Goal: Information Seeking & Learning: Find contact information

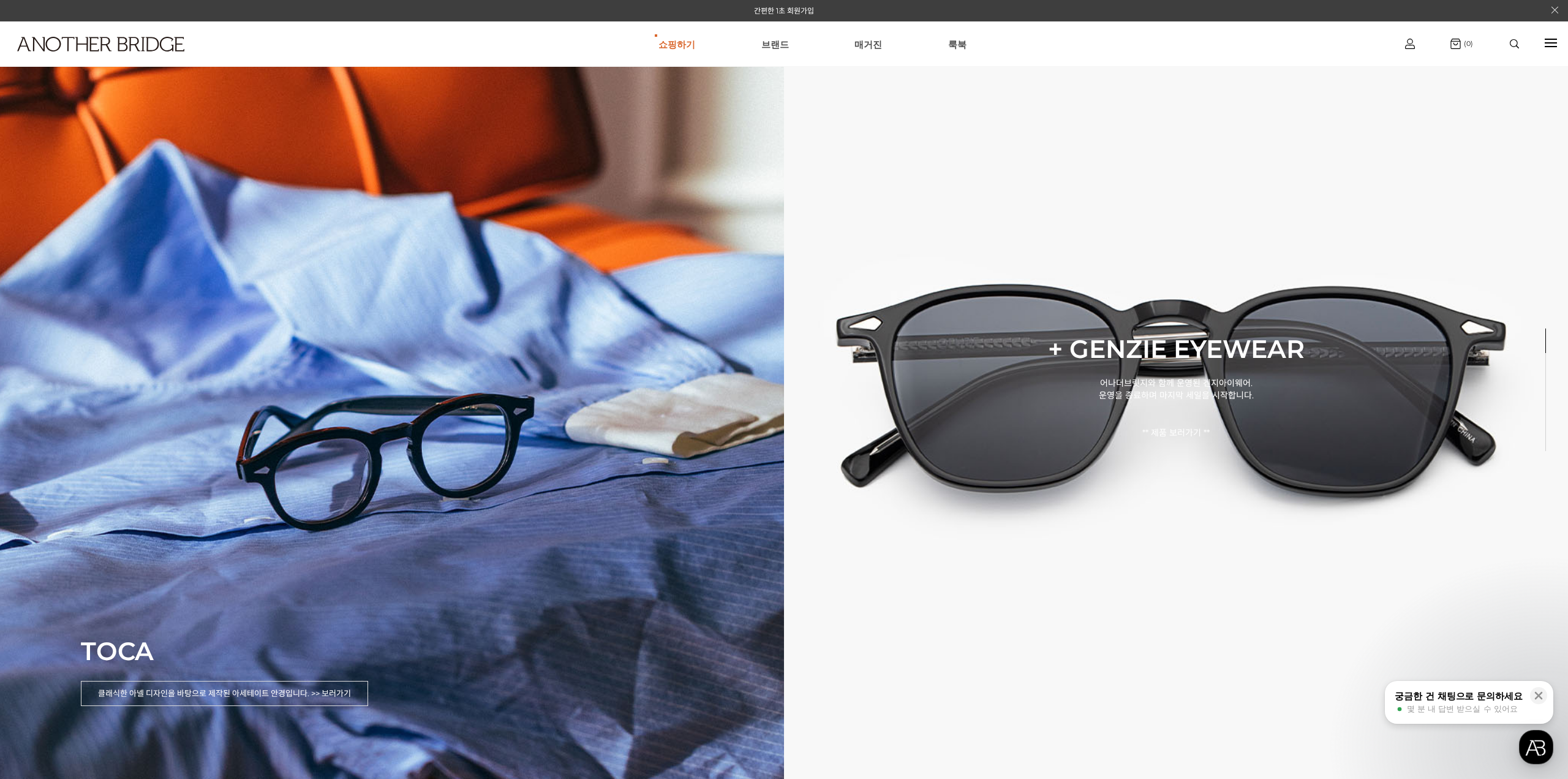
click at [796, 36] on ul "쇼핑하기 AnotherBridge Genzie BEST [GEOGRAPHIC_DATA] 매거진 [GEOGRAPHIC_DATA]" at bounding box center [811, 44] width 1128 height 44
click at [774, 52] on link "브랜드" at bounding box center [775, 44] width 28 height 44
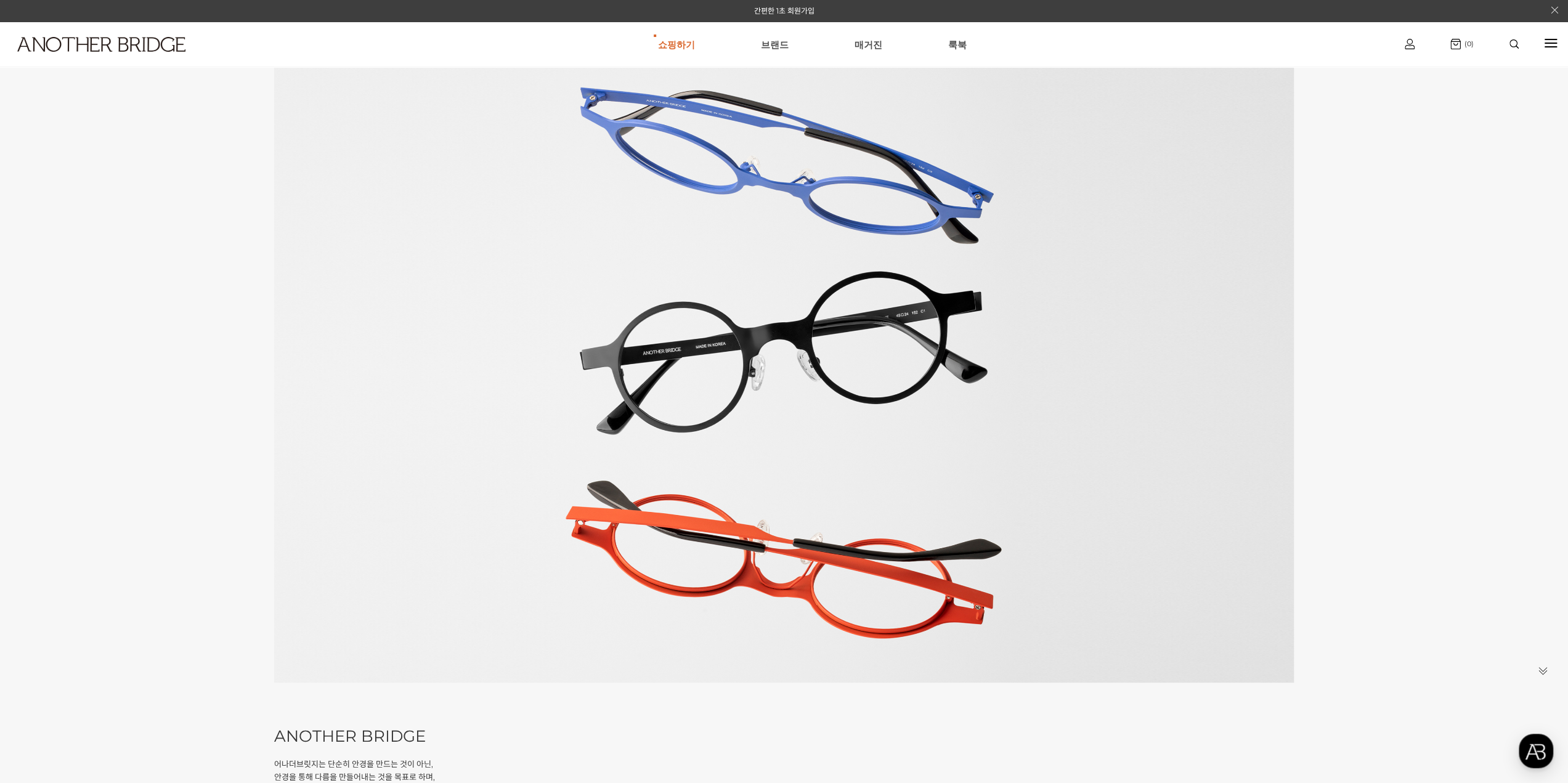
scroll to position [393, 0]
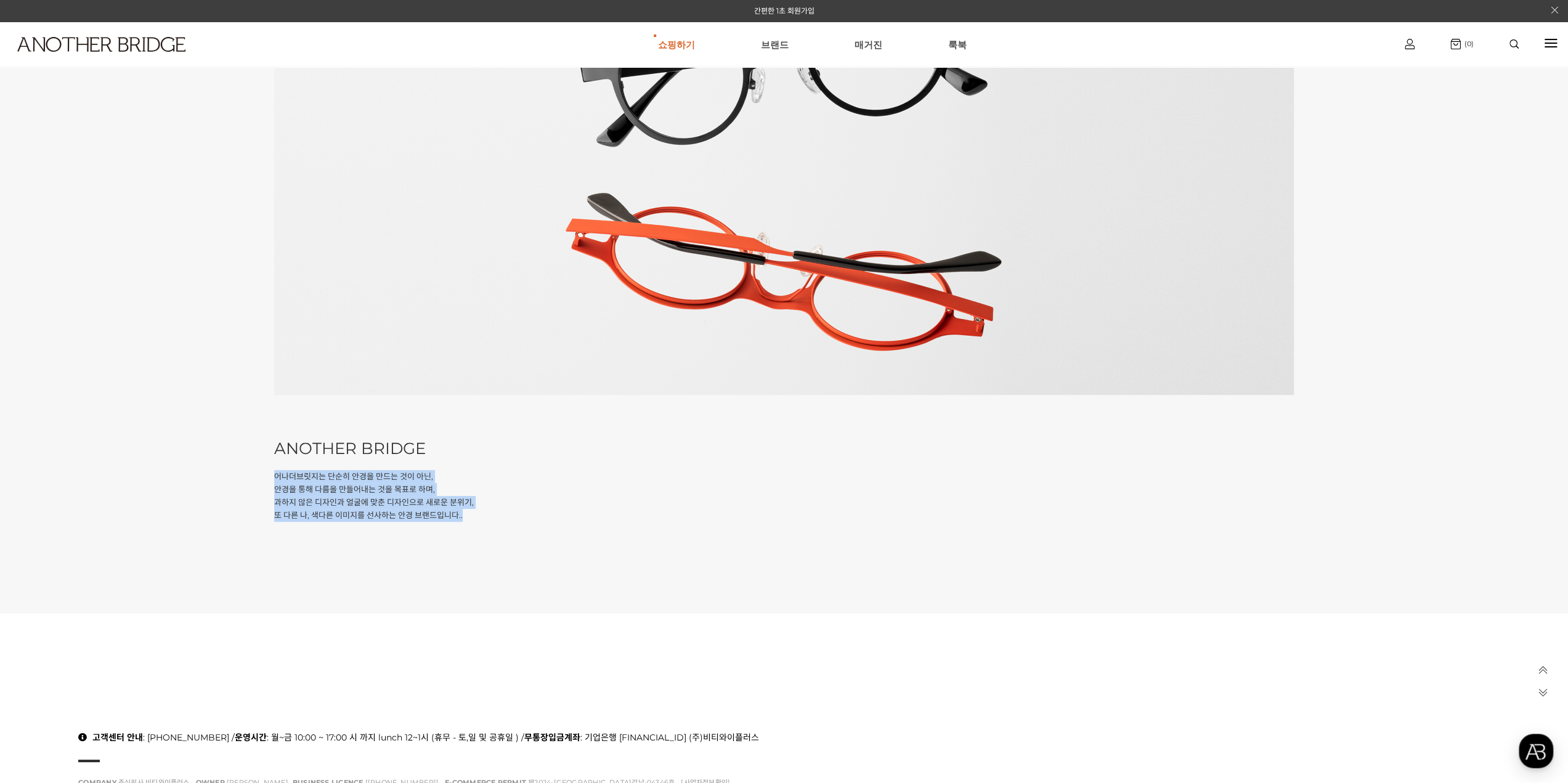
drag, startPoint x: 480, startPoint y: 522, endPoint x: 250, endPoint y: 475, distance: 234.8
click at [250, 475] on div "our story ANOTHER BRIDGE 어나더브릿지는 단순히 안경을 만드는 것이 아닌, 안경을 통해 다름을 만들어내는 것을 목표로 하며,…" at bounding box center [784, 133] width 1568 height 960
copy p "어나더브릿지는 단순히 안경을 만드는 것이 아닌, 안경을 통해 다름을 만들어내는 것을 목표로 하며, 과하지 않은 디자인과 얼굴에 맞춘 디자인으로…"
drag, startPoint x: 266, startPoint y: 32, endPoint x: 167, endPoint y: 36, distance: 99.1
click at [266, 32] on ul "쇼핑하기 AnotherBridge Genzie BEST 브랜드 매거진 룩북" at bounding box center [812, 44] width 1129 height 44
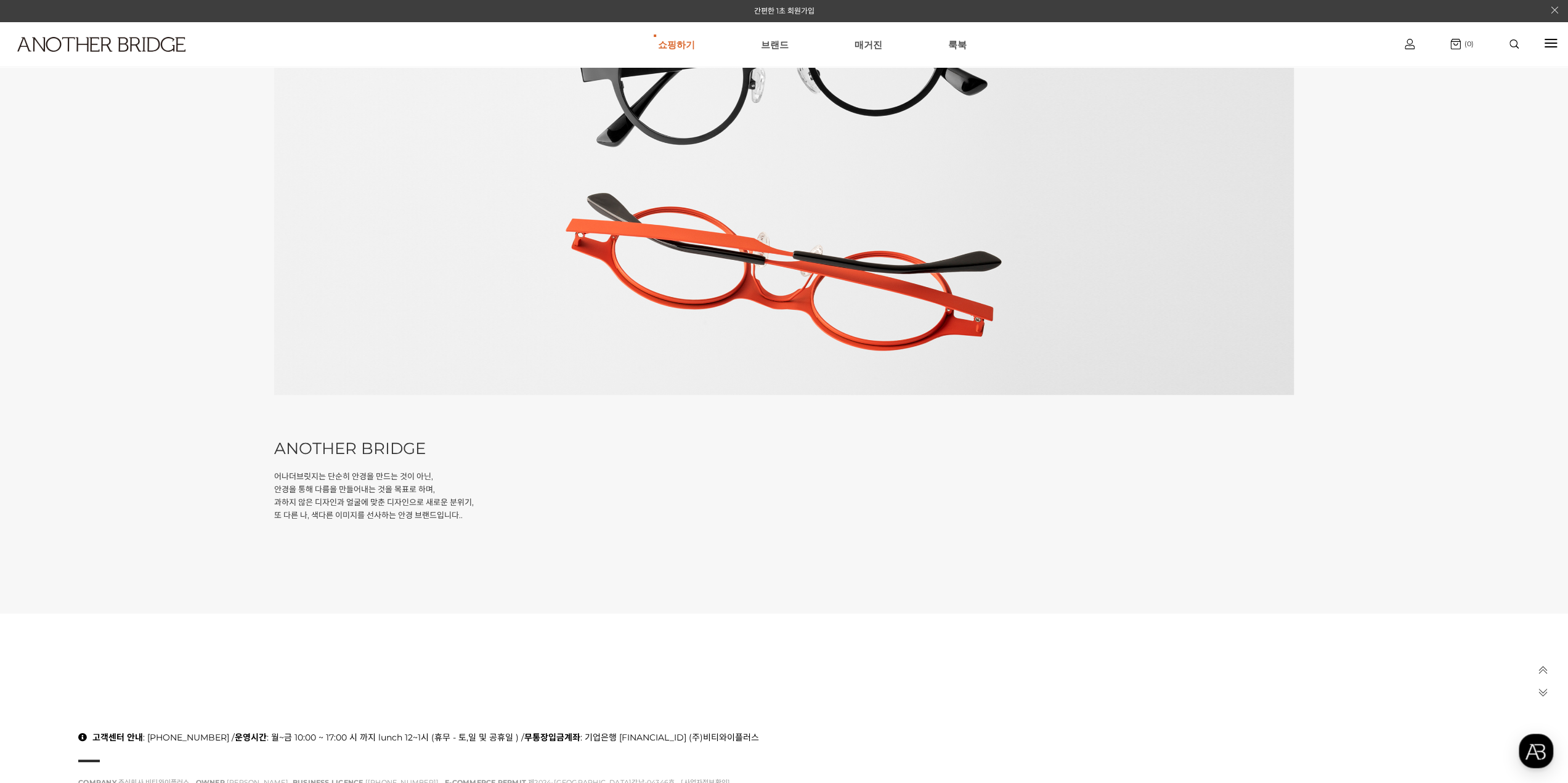
click at [134, 34] on h1 at bounding box center [121, 44] width 241 height 45
click at [167, 48] on img at bounding box center [101, 44] width 168 height 15
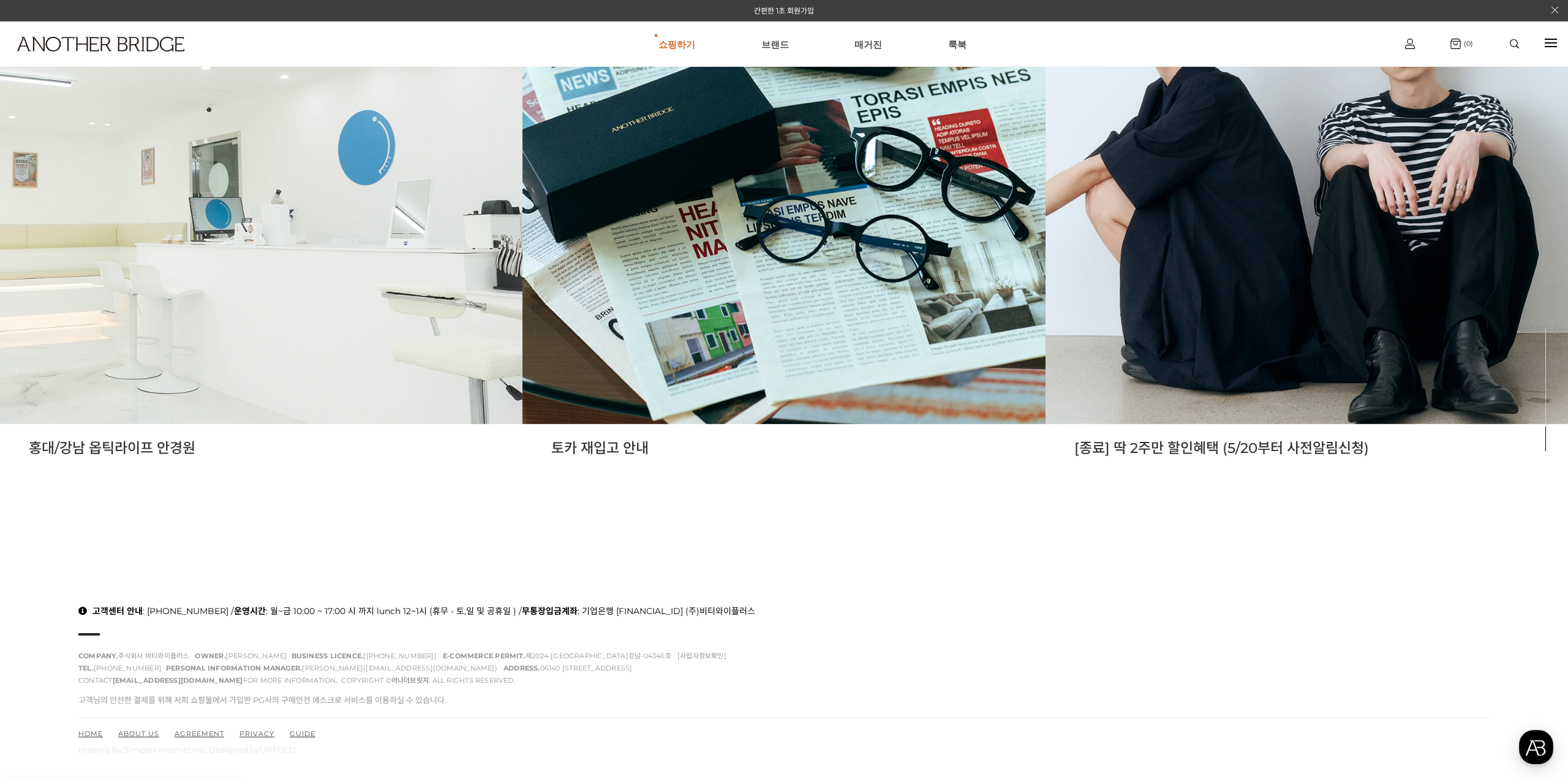
click at [767, 39] on link "브랜드" at bounding box center [775, 44] width 28 height 44
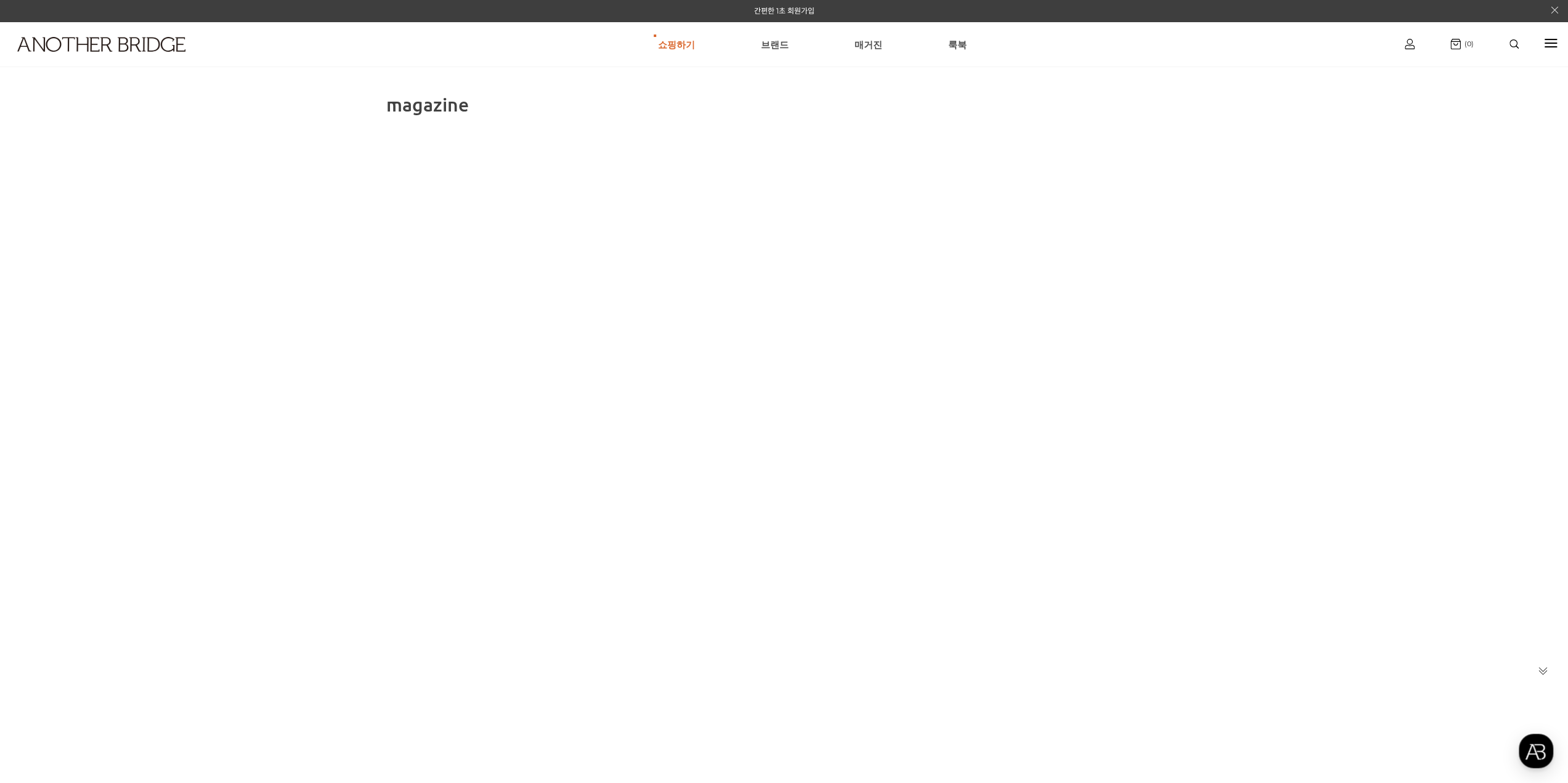
click at [965, 50] on ul "쇼핑하기 AnotherBridge Genzie BEST 브랜드 매거진 룩북" at bounding box center [812, 44] width 1129 height 44
click at [1554, 48] on div at bounding box center [1550, 44] width 12 height 14
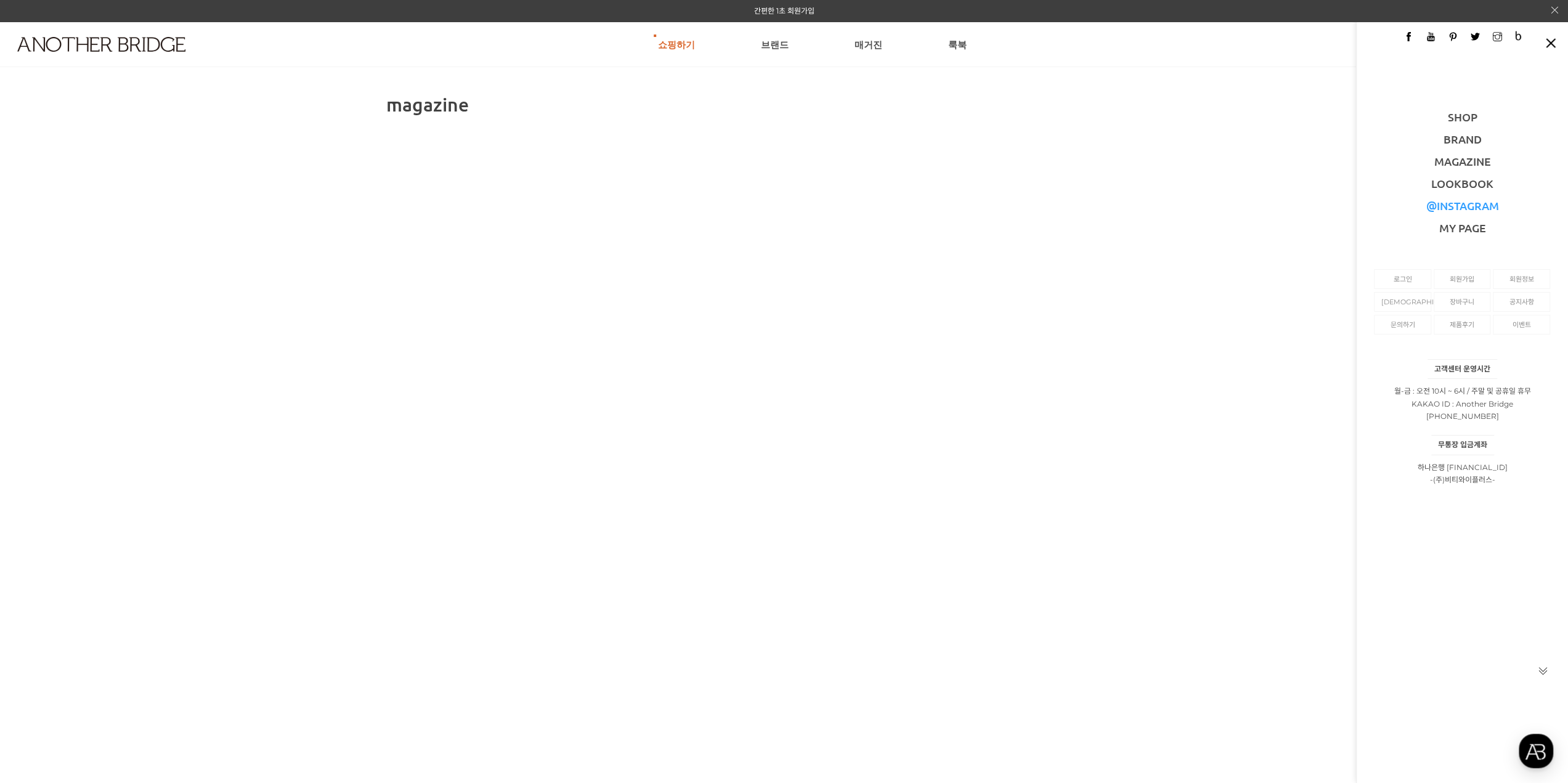
click at [1450, 207] on link "@INSTAGRAM" at bounding box center [1462, 205] width 73 height 14
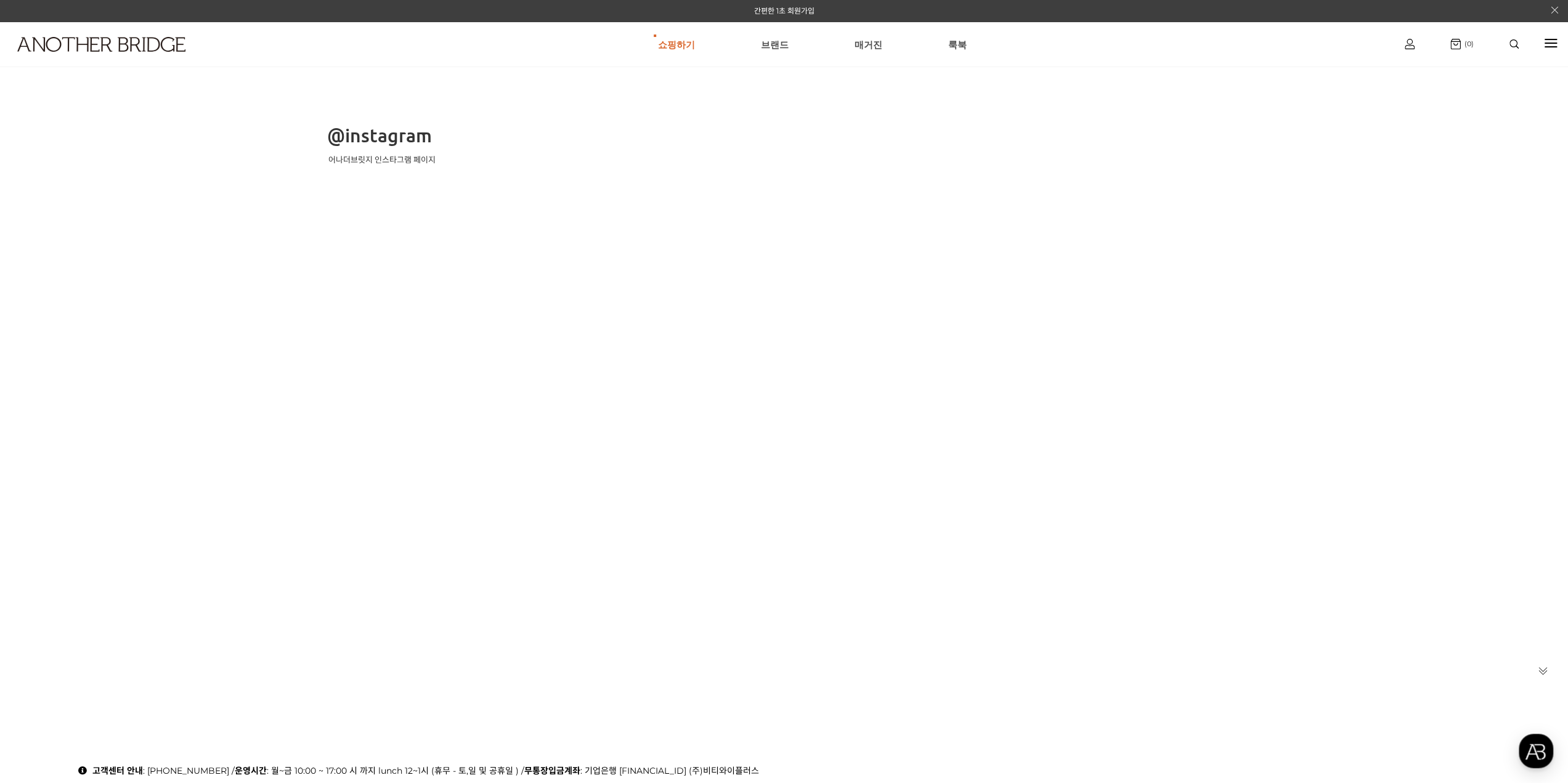
click at [397, 130] on span "@instagram" at bounding box center [380, 135] width 105 height 24
click at [359, 159] on p "어나더브릿지 인스타그램 페이지" at bounding box center [787, 159] width 918 height 11
click at [409, 159] on p "어나더브릿지 인스타그램 페이지" at bounding box center [787, 159] width 918 height 11
click at [442, 159] on p "어나더브릿지 인스타그램 페이지" at bounding box center [787, 159] width 918 height 11
click at [406, 134] on span "@instagram" at bounding box center [380, 135] width 105 height 24
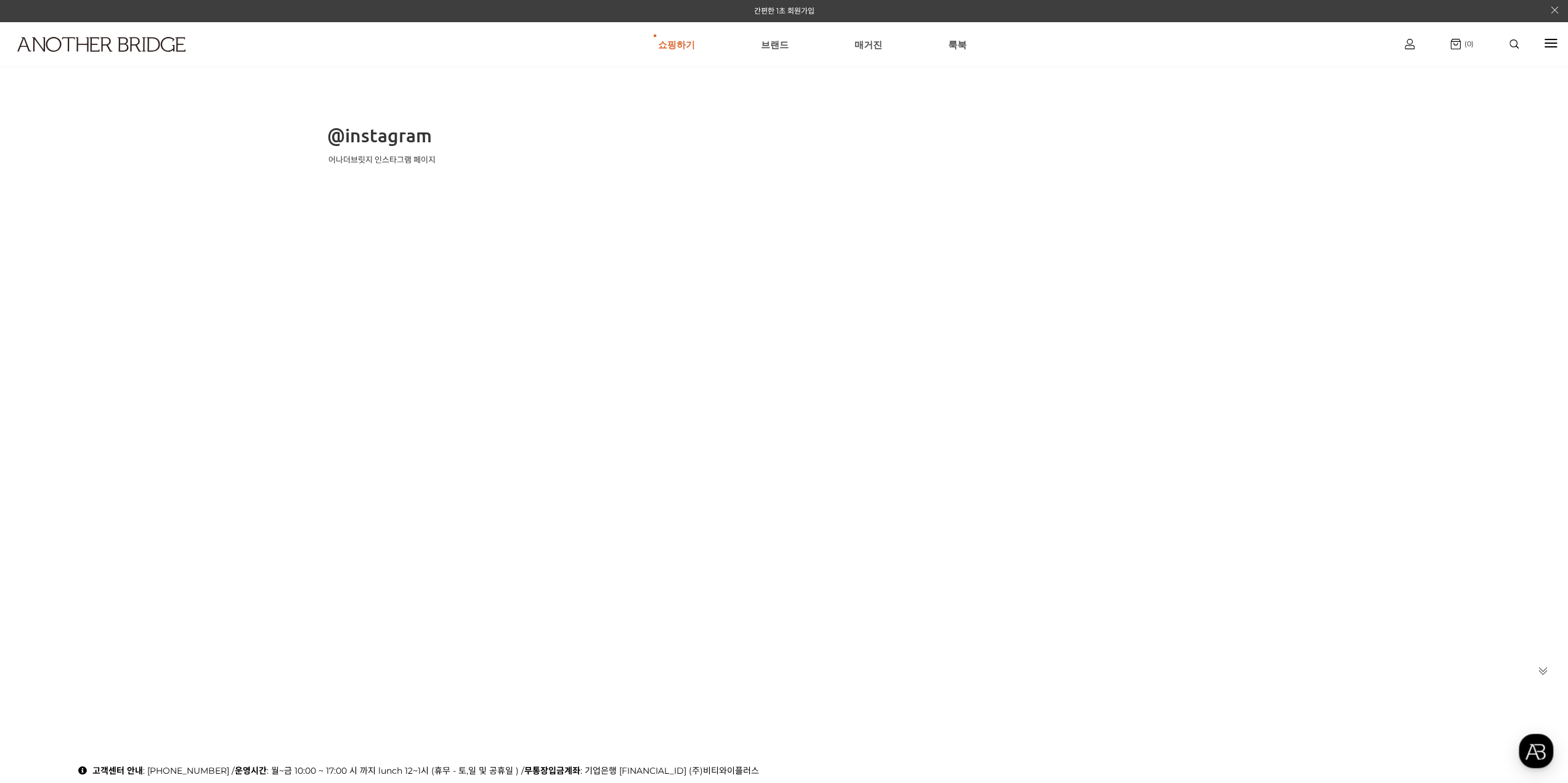
click at [1104, 421] on div "@instagram 어나더브릿지 인스타그램 페이지" at bounding box center [784, 431] width 1568 height 616
click at [1545, 44] on div at bounding box center [1550, 44] width 12 height 14
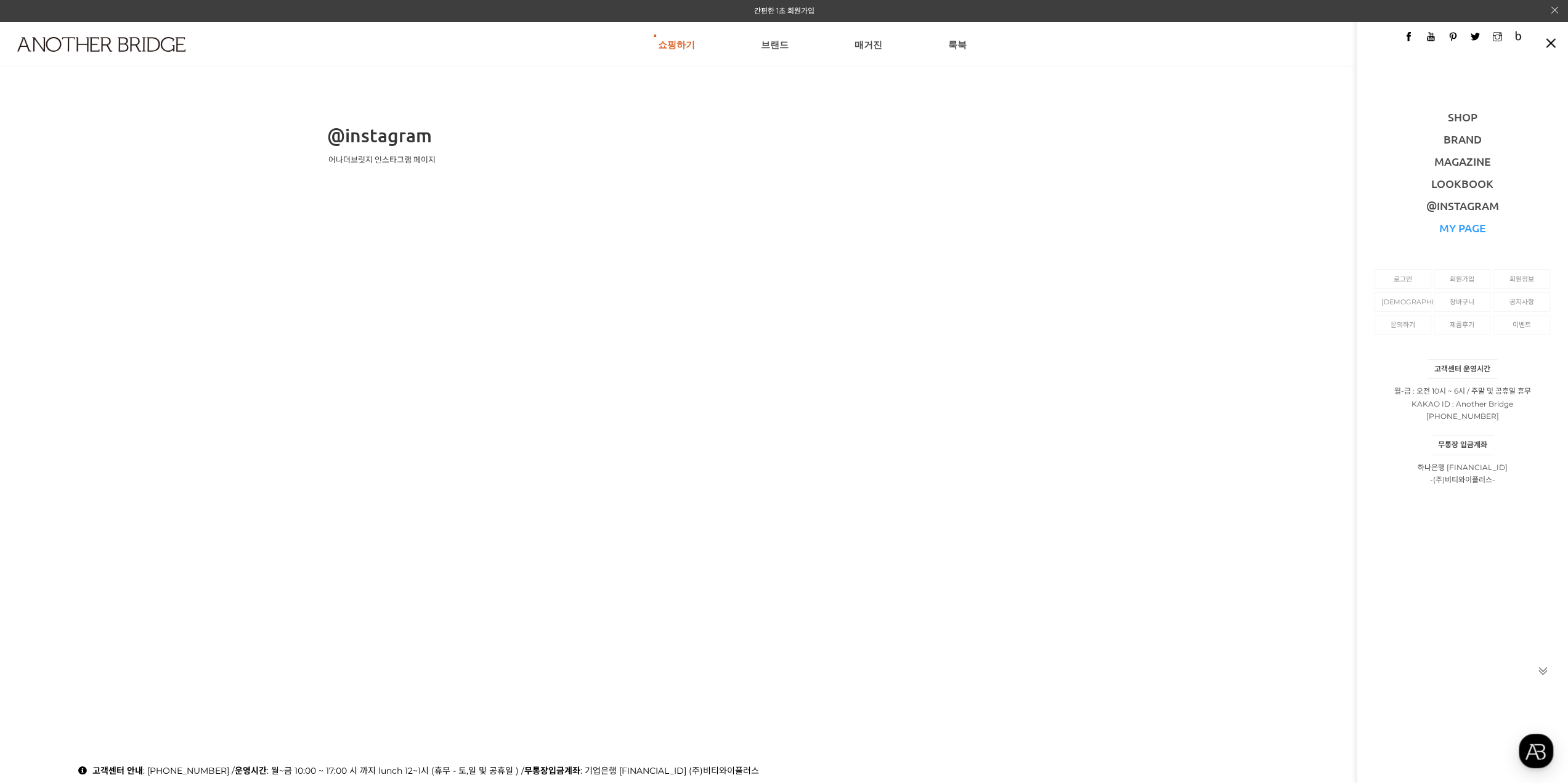
click at [1468, 232] on link "MY PAGE" at bounding box center [1462, 228] width 47 height 14
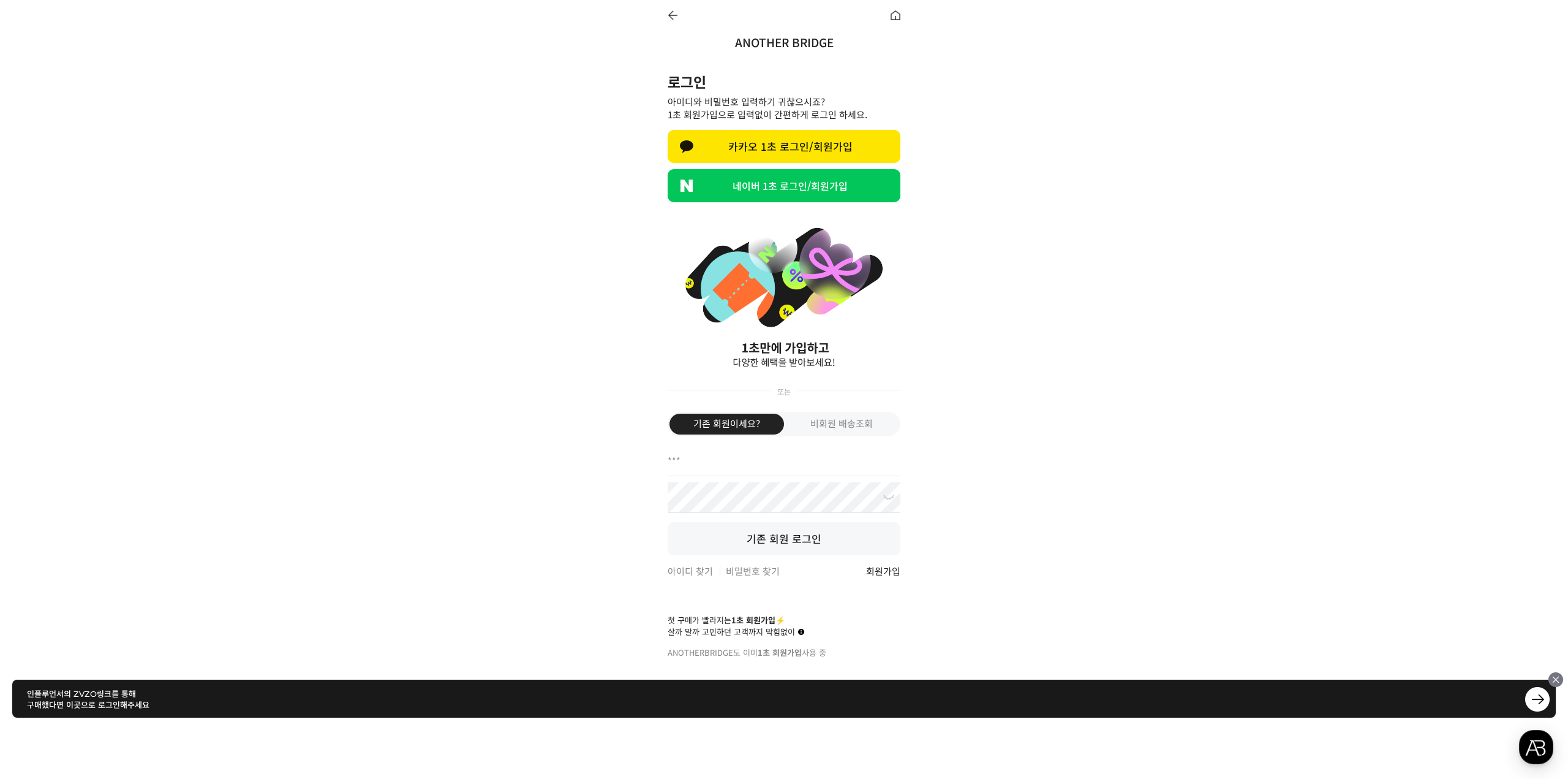
click at [679, 16] on div at bounding box center [784, 15] width 257 height 31
click at [676, 16] on div at bounding box center [672, 16] width 10 height 10
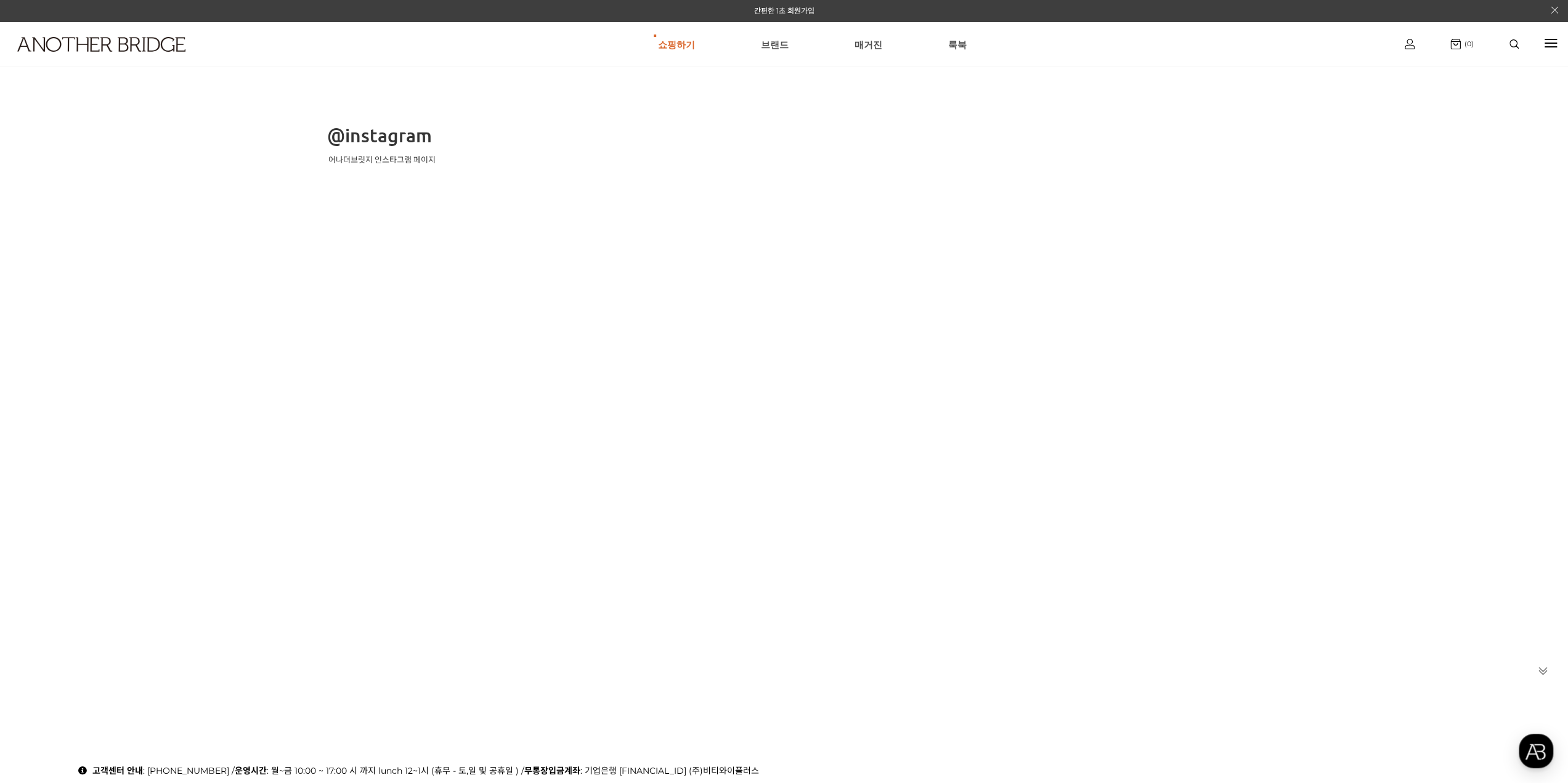
click at [1546, 44] on div at bounding box center [1550, 43] width 12 height 1
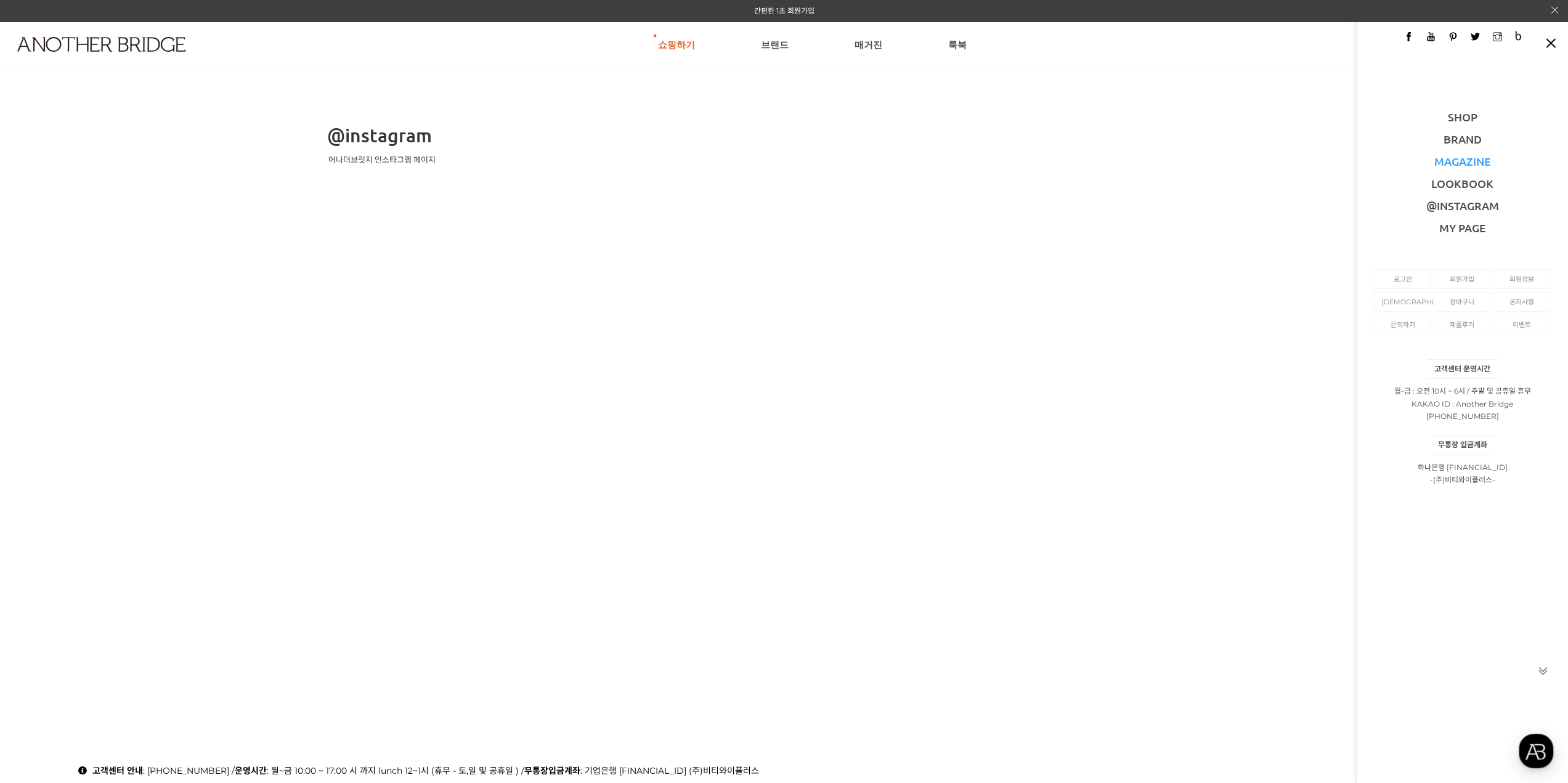
click at [1465, 166] on link "MAGAZINE" at bounding box center [1462, 161] width 57 height 14
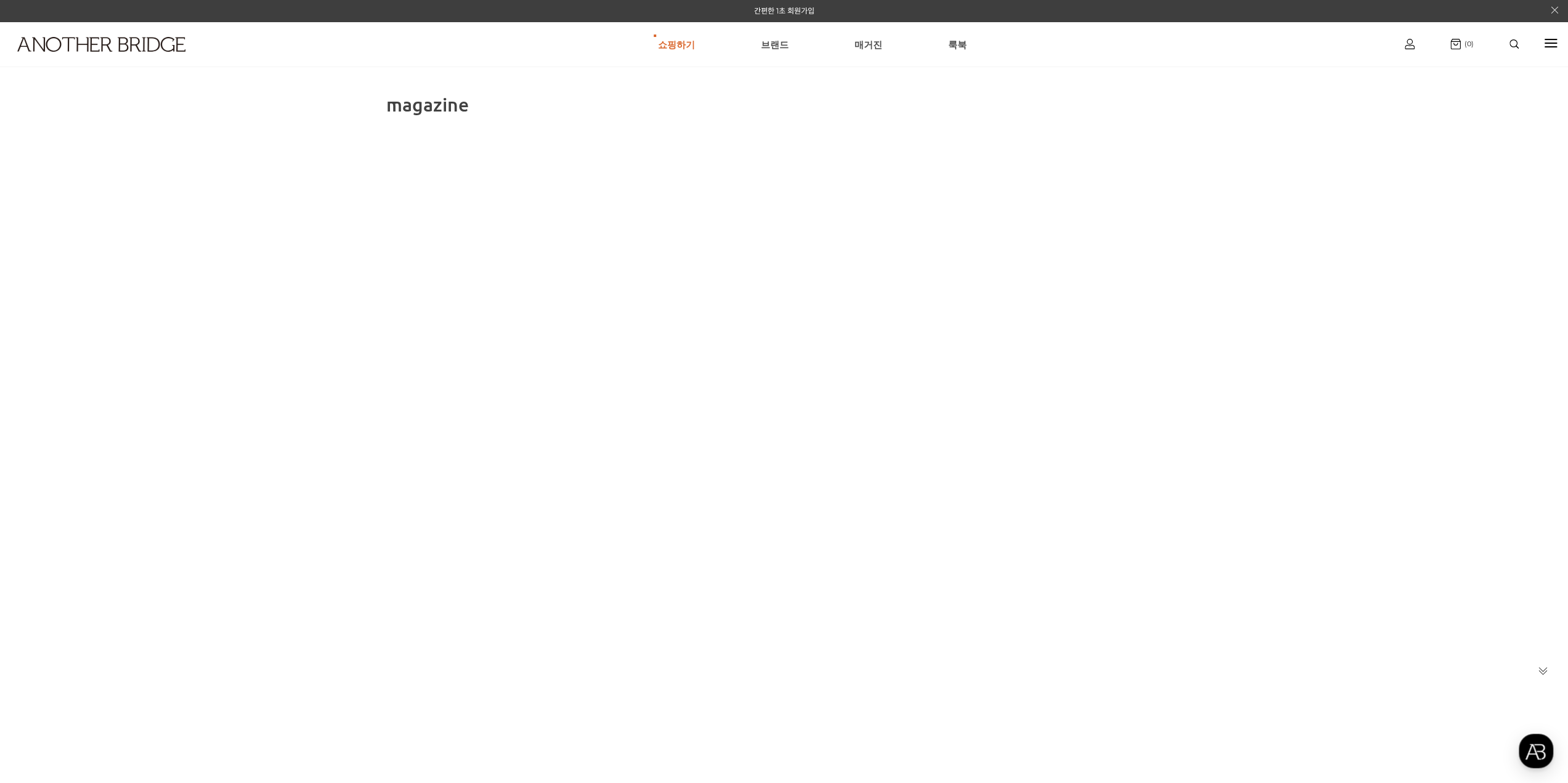
drag, startPoint x: 712, startPoint y: 240, endPoint x: 706, endPoint y: 243, distance: 6.7
click at [707, 241] on div "magazine" at bounding box center [784, 437] width 1568 height 690
drag, startPoint x: 974, startPoint y: 525, endPoint x: 1154, endPoint y: 543, distance: 180.9
click at [988, 535] on div "magazine" at bounding box center [784, 437] width 1568 height 690
drag, startPoint x: 1151, startPoint y: 484, endPoint x: 729, endPoint y: 314, distance: 455.0
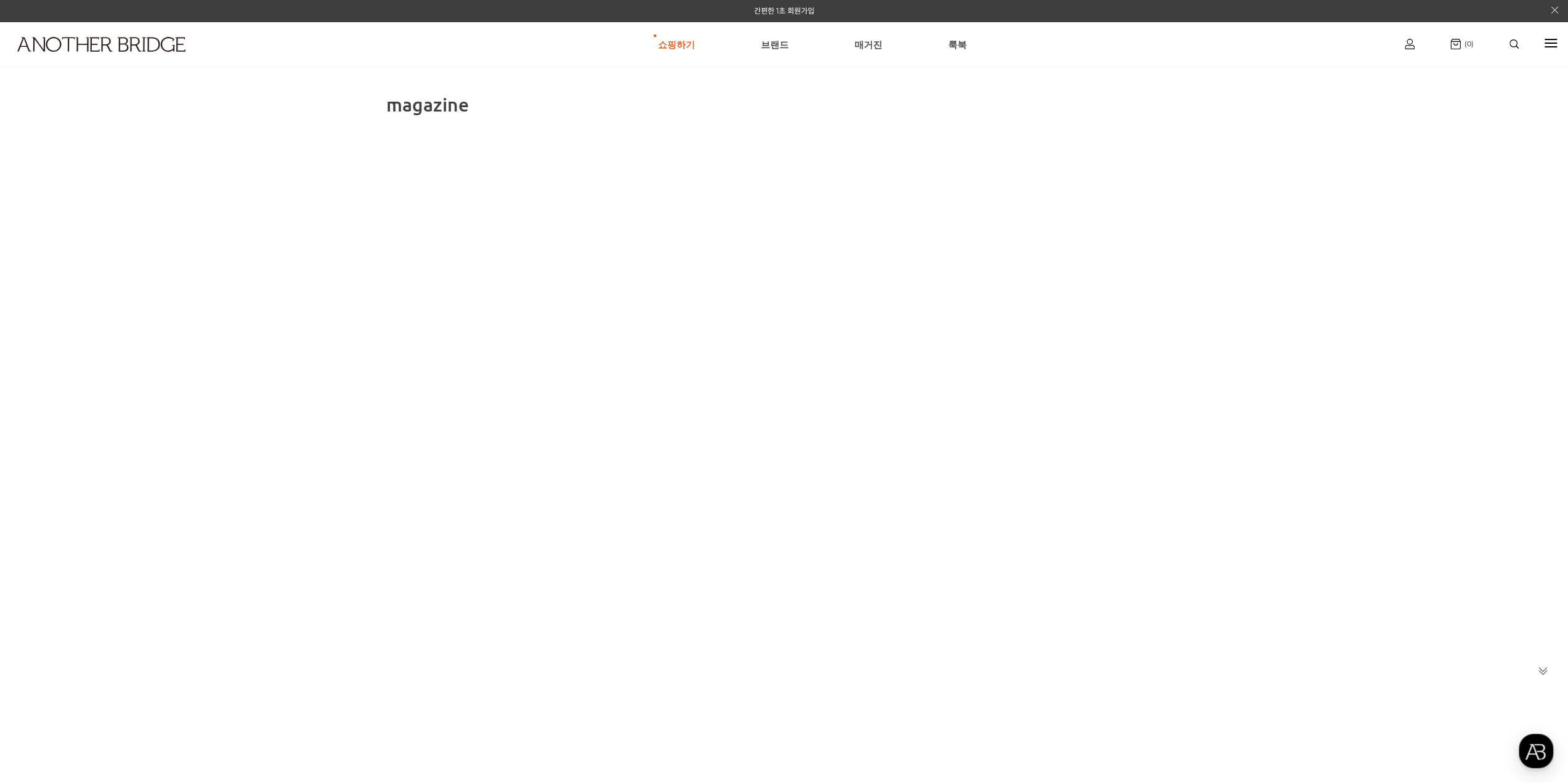
click at [696, 443] on div "magazine" at bounding box center [784, 437] width 1568 height 690
click at [737, 304] on div "magazine" at bounding box center [784, 437] width 1568 height 690
drag, startPoint x: 1228, startPoint y: 423, endPoint x: 1390, endPoint y: 357, distance: 174.9
click at [1229, 423] on div "magazine" at bounding box center [784, 437] width 1568 height 690
click at [1552, 41] on div at bounding box center [1550, 44] width 12 height 14
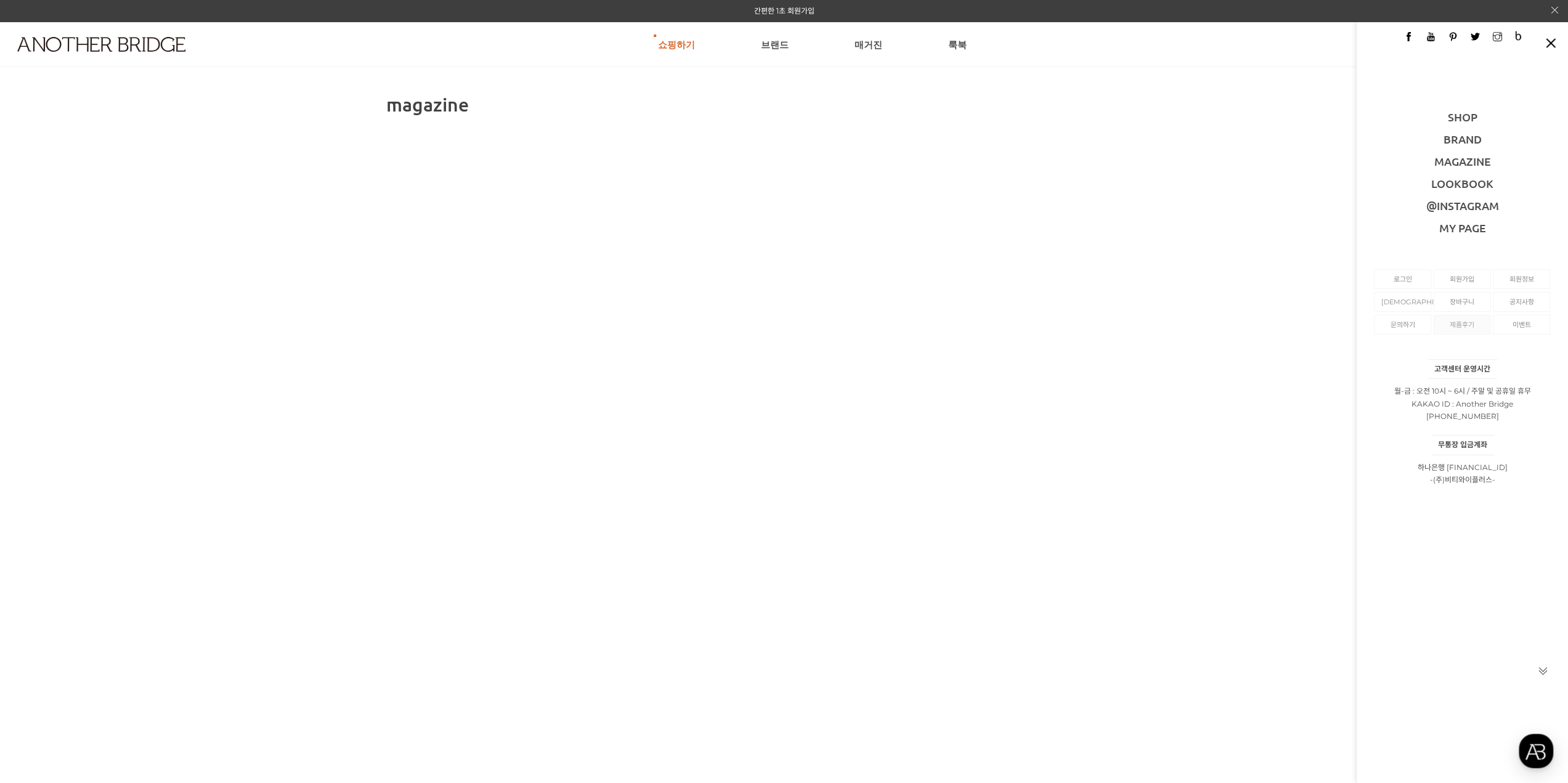
click at [1452, 320] on link "제품후기" at bounding box center [1462, 324] width 42 height 19
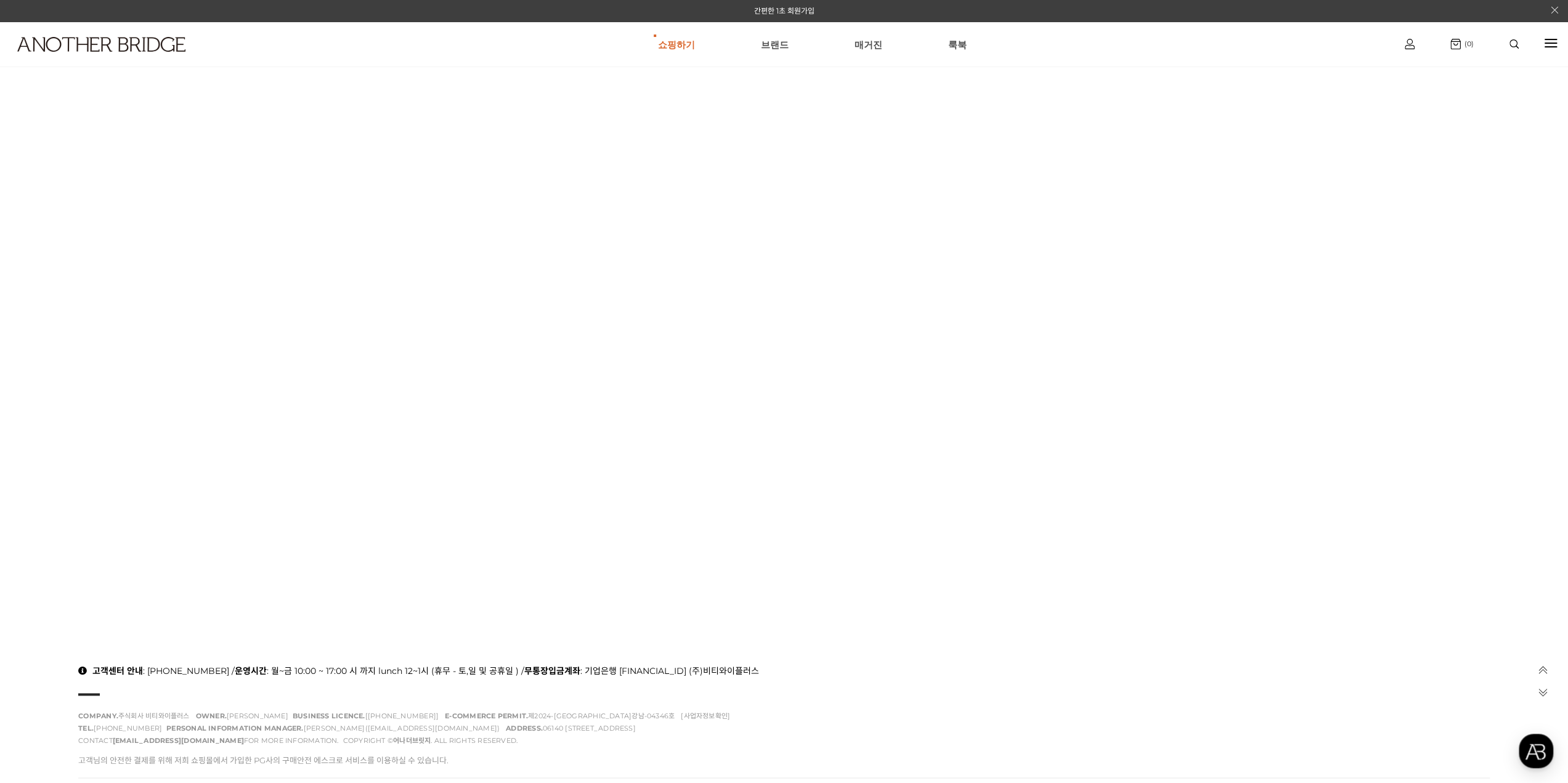
scroll to position [1412, 0]
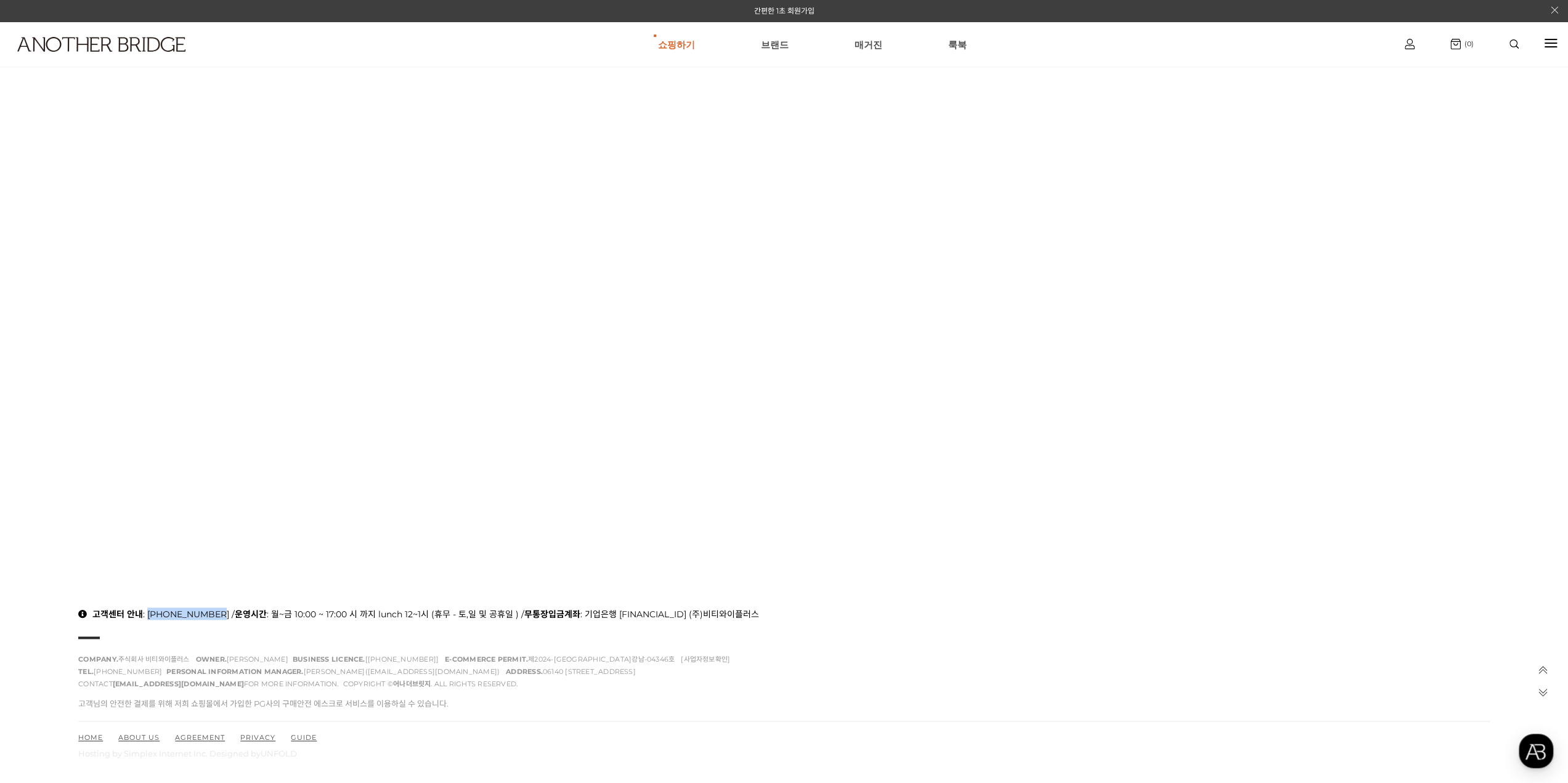
drag, startPoint x: 210, startPoint y: 613, endPoint x: 150, endPoint y: 614, distance: 60.0
click at [150, 614] on p "고객센터 안내 : 070-7424-9137 / 운영시간 : 월~금 10:00 ~ 17:00 시 까지 lunch 12~1시 (휴무 - 토,일 및…" at bounding box center [784, 613] width 1411 height 12
copy p "[PHONE_NUMBER]"
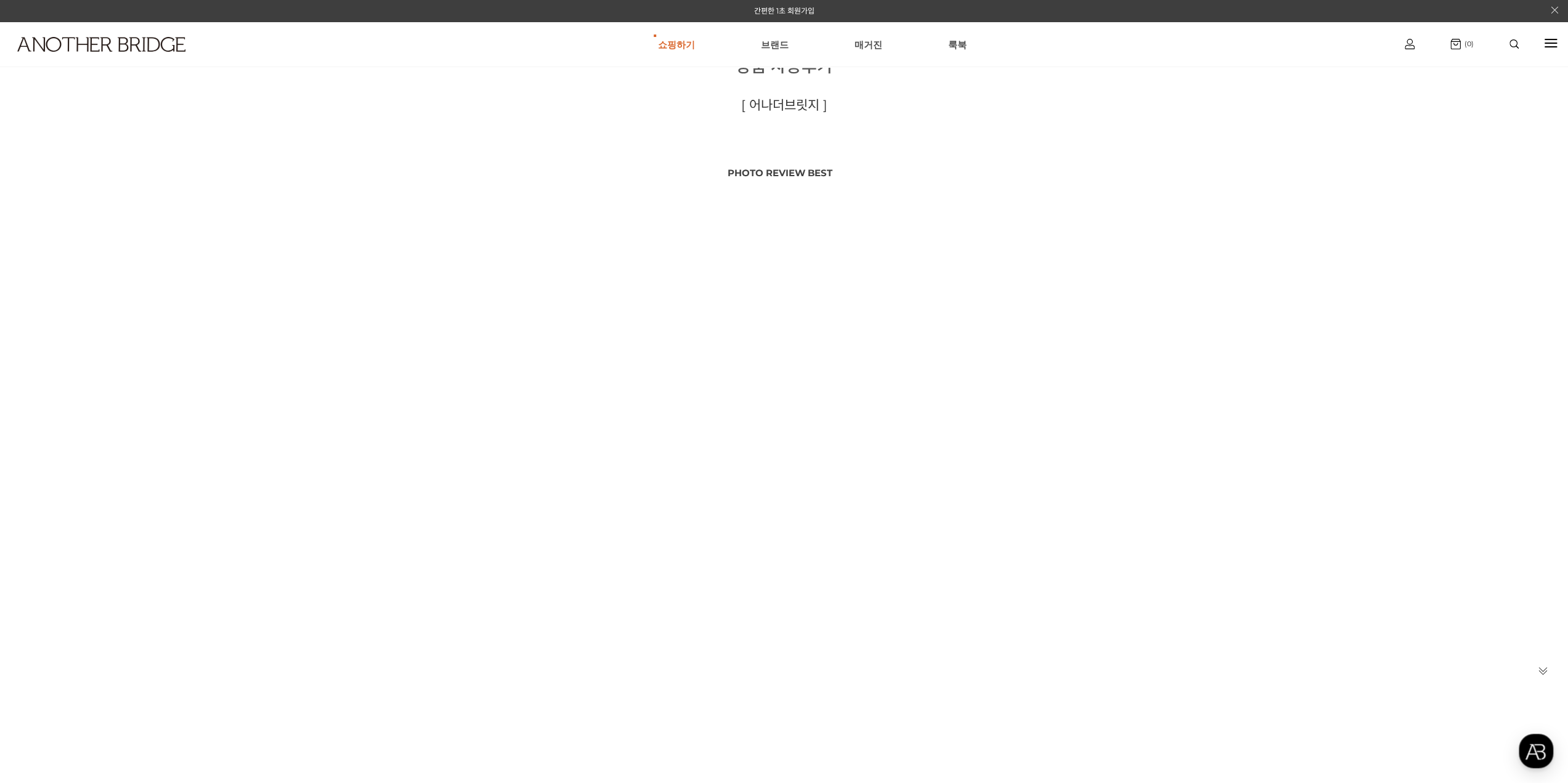
scroll to position [0, 0]
click at [121, 52] on link at bounding box center [124, 59] width 235 height 45
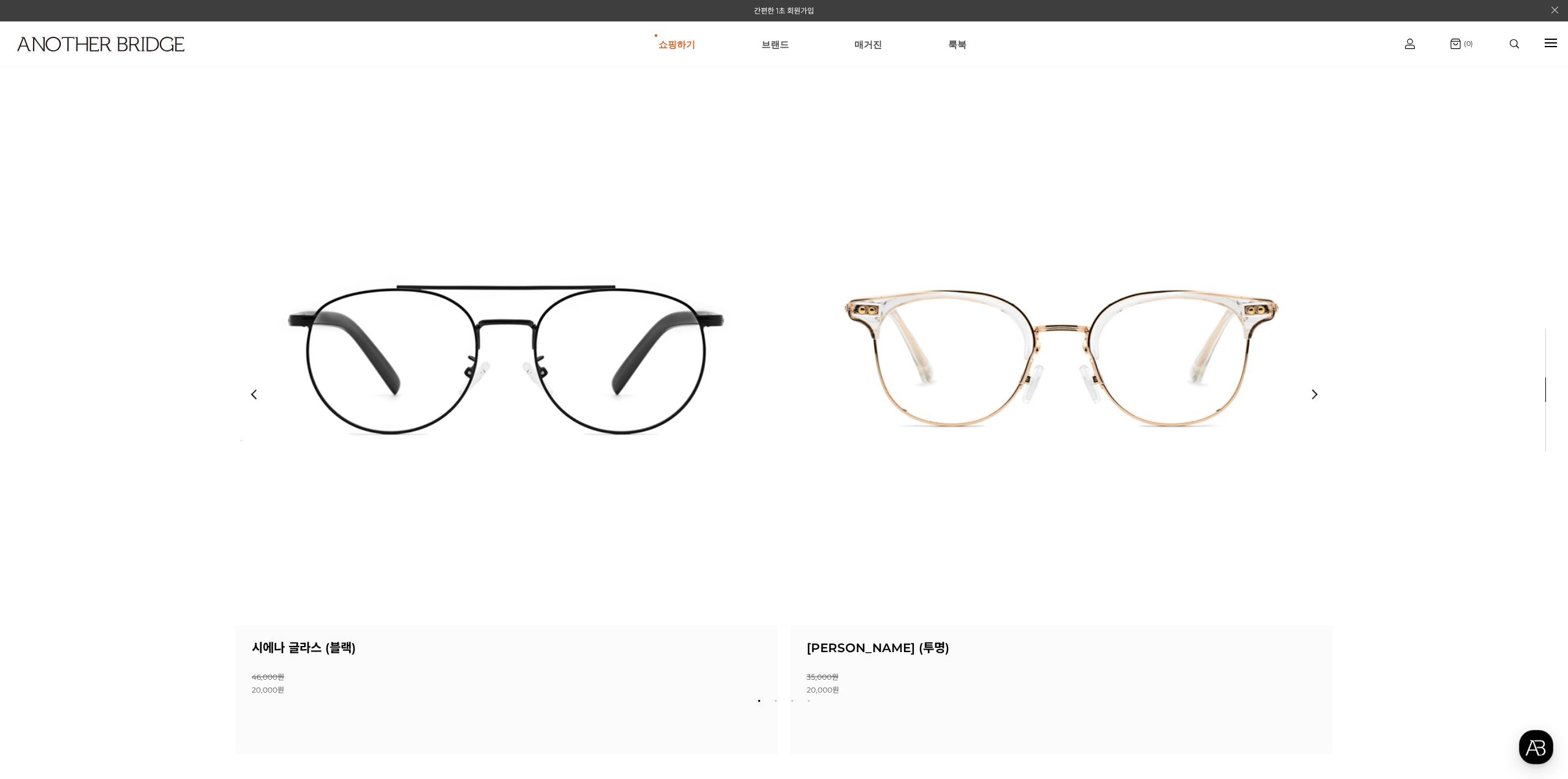
click at [243, 396] on div "Previous slide" at bounding box center [253, 394] width 36 height 36
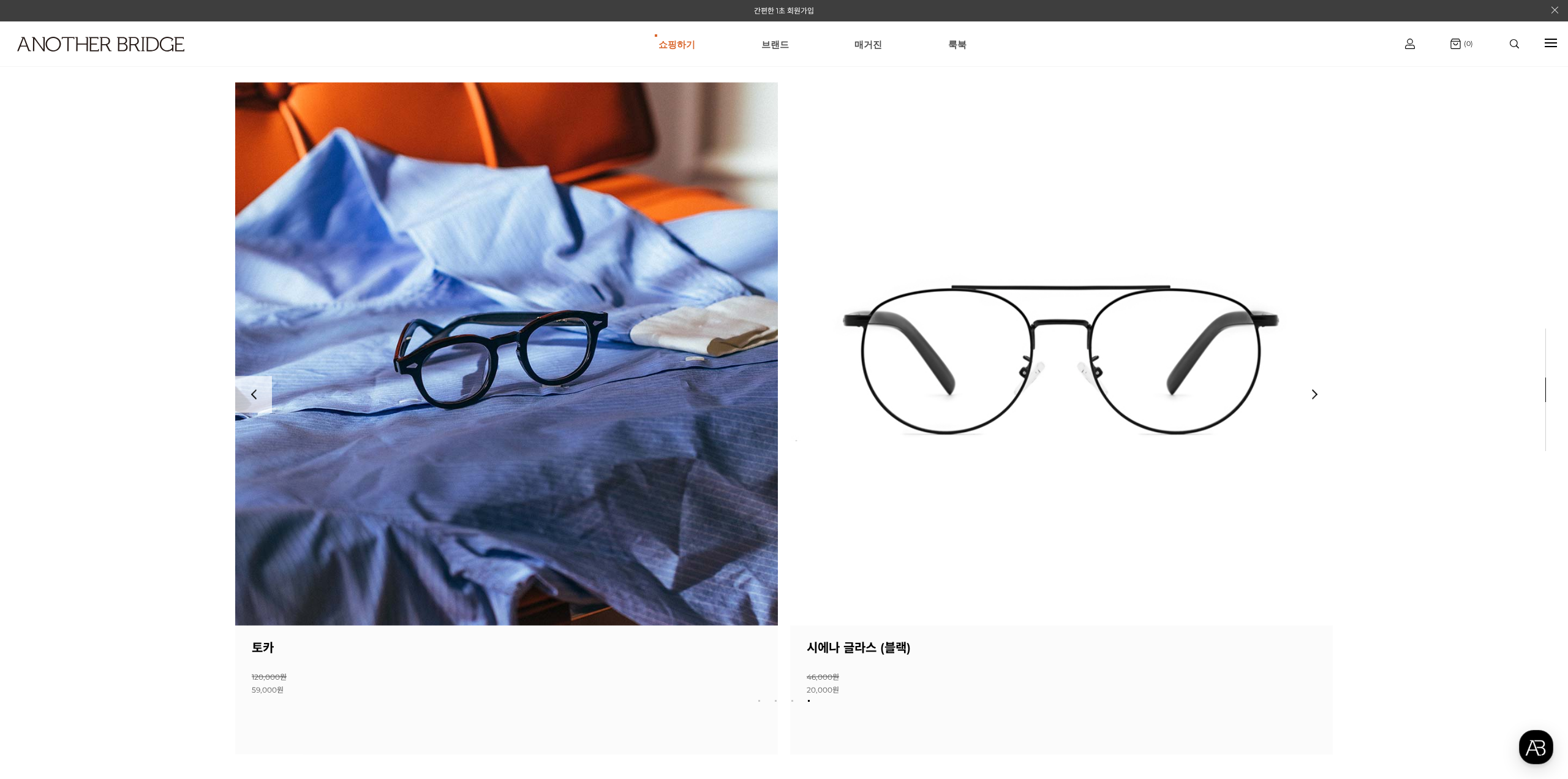
click at [525, 315] on img at bounding box center [506, 353] width 542 height 543
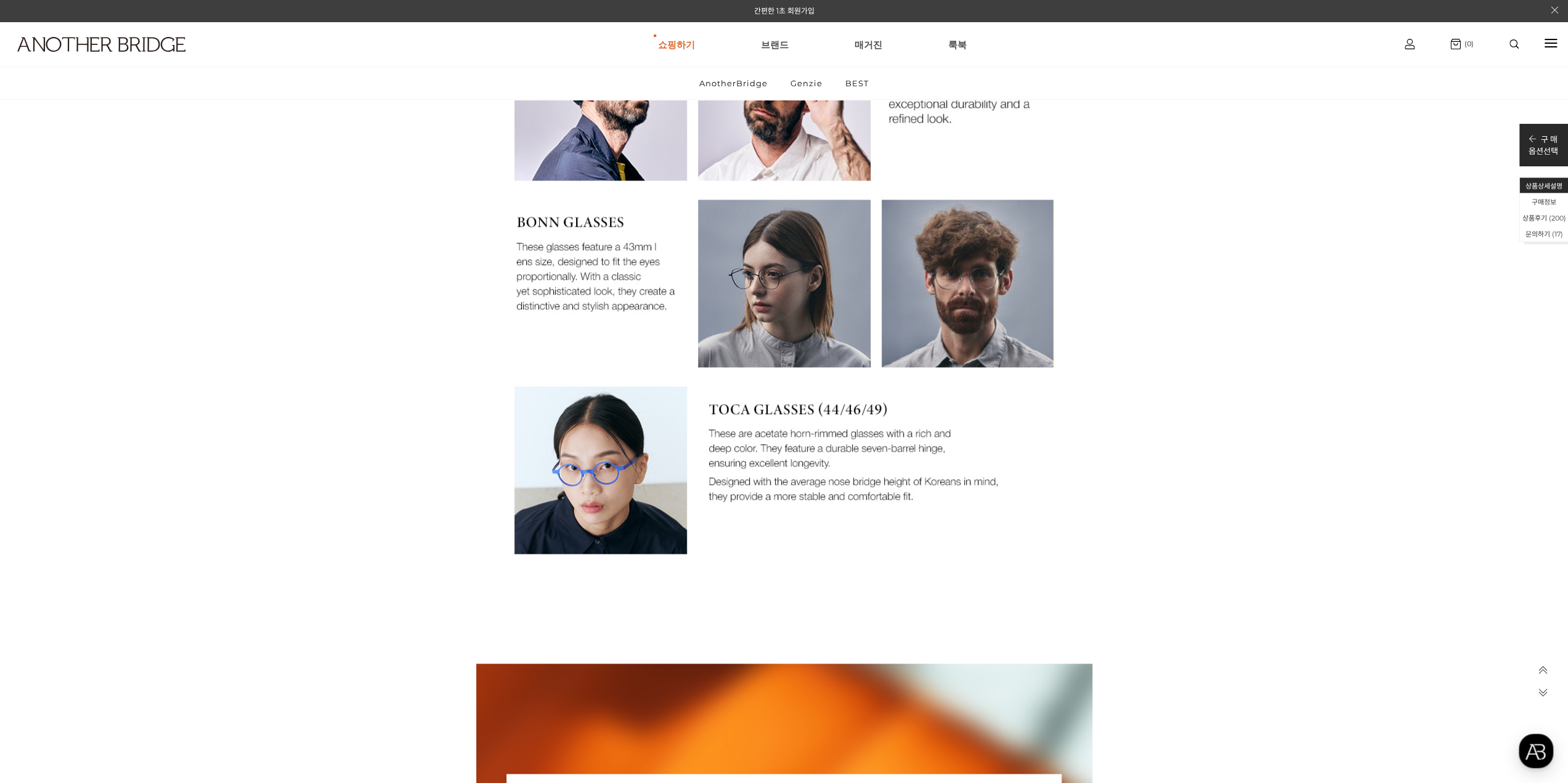
scroll to position [1232, 0]
